Goal: Task Accomplishment & Management: Complete application form

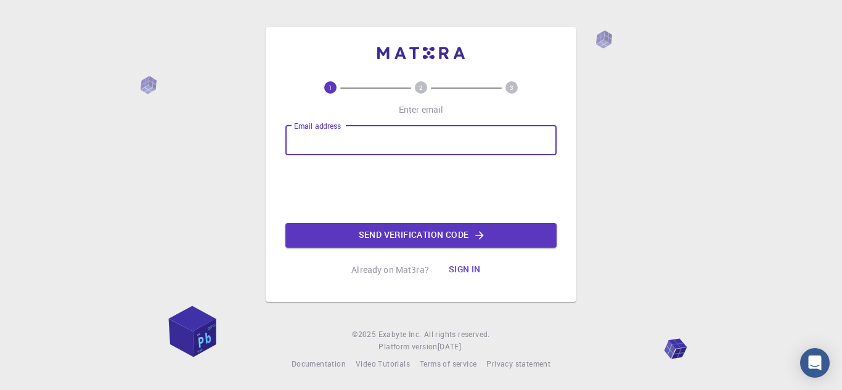
click at [345, 146] on input "Email address" at bounding box center [420, 141] width 271 height 30
type input "[EMAIL_ADDRESS][DOMAIN_NAME]"
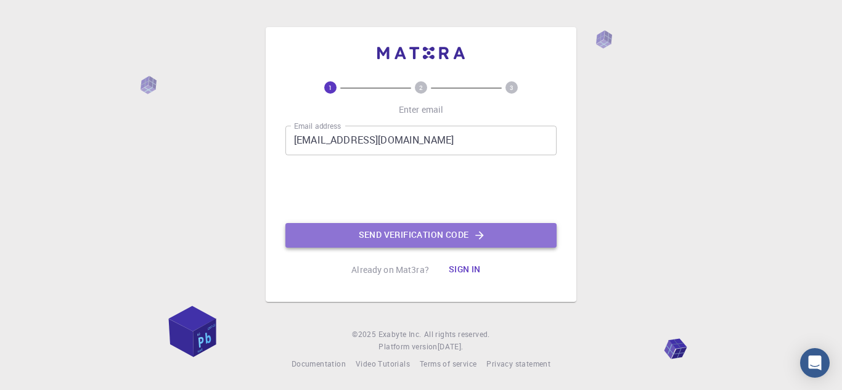
click at [384, 228] on button "Send verification code" at bounding box center [420, 235] width 271 height 25
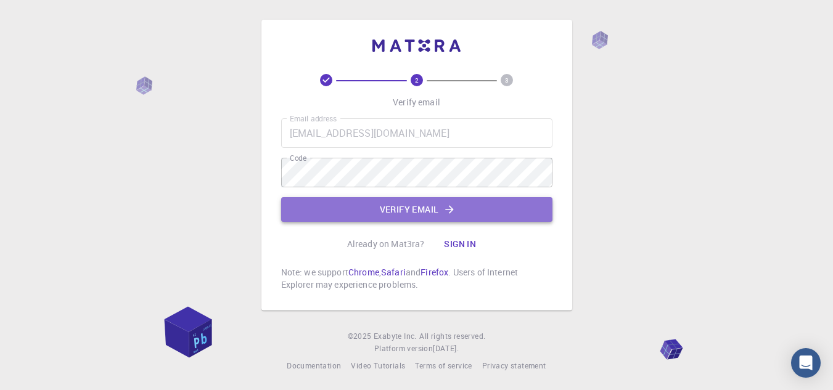
click at [401, 211] on button "Verify email" at bounding box center [416, 209] width 271 height 25
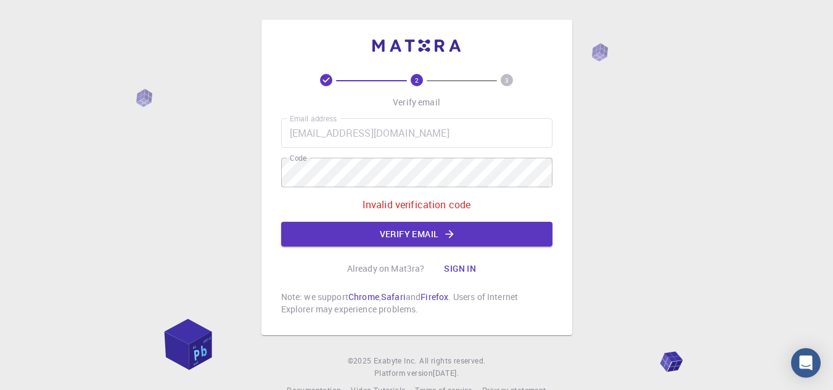
click at [461, 273] on button "Sign in" at bounding box center [460, 268] width 52 height 25
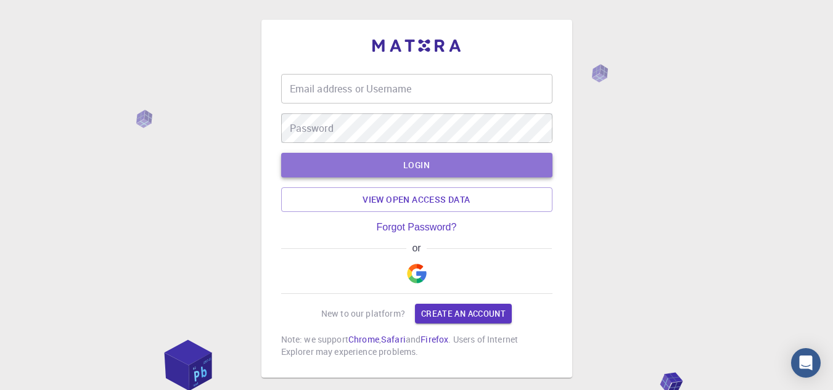
click at [391, 162] on button "LOGIN" at bounding box center [416, 165] width 271 height 25
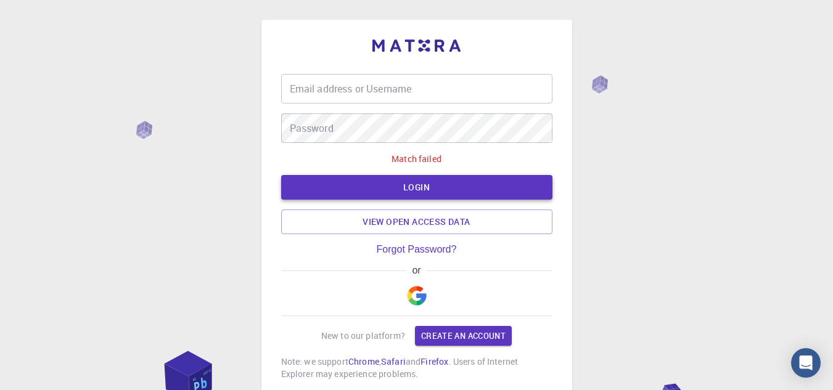
click at [410, 191] on button "LOGIN" at bounding box center [416, 187] width 271 height 25
click at [454, 333] on link "Create an account" at bounding box center [463, 336] width 97 height 20
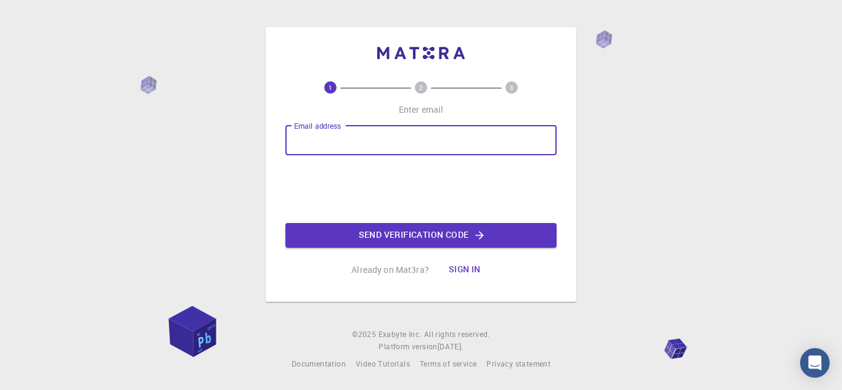
click at [405, 135] on input "Email address" at bounding box center [420, 141] width 271 height 30
type input "[EMAIL_ADDRESS][DOMAIN_NAME]"
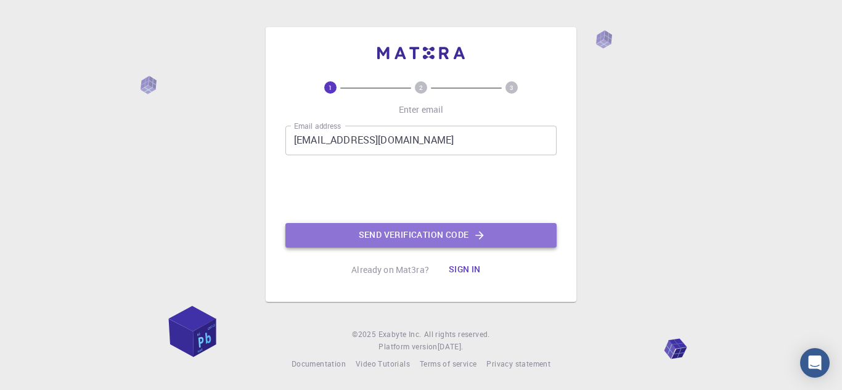
click at [390, 238] on button "Send verification code" at bounding box center [420, 235] width 271 height 25
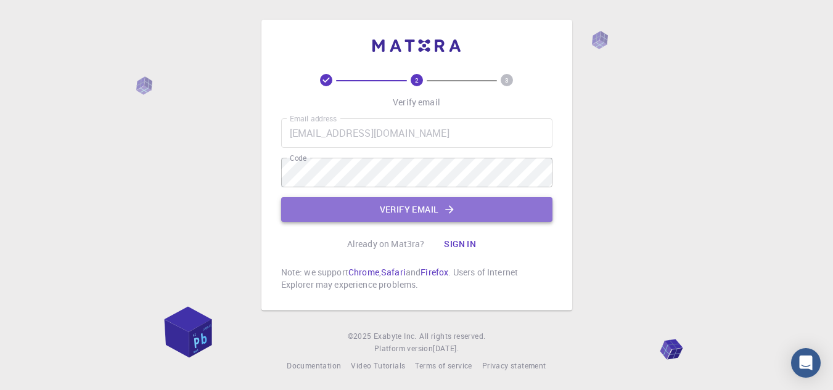
click at [390, 216] on button "Verify email" at bounding box center [416, 209] width 271 height 25
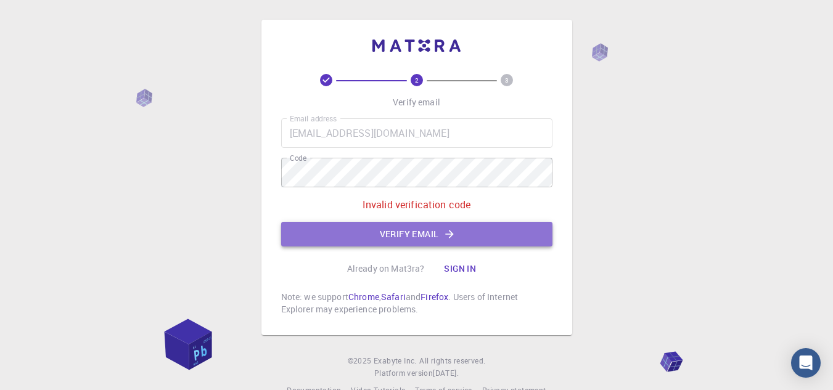
click at [398, 235] on button "Verify email" at bounding box center [416, 234] width 271 height 25
